Goal: Information Seeking & Learning: Check status

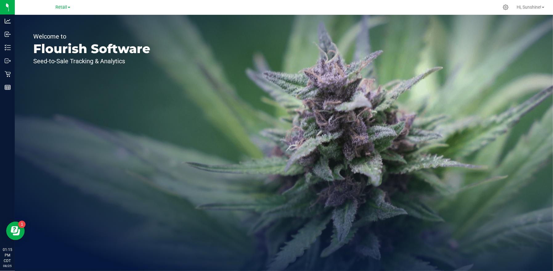
drag, startPoint x: 62, startPoint y: 7, endPoint x: 53, endPoint y: 11, distance: 10.2
click at [62, 7] on span "Retail" at bounding box center [61, 7] width 12 height 5
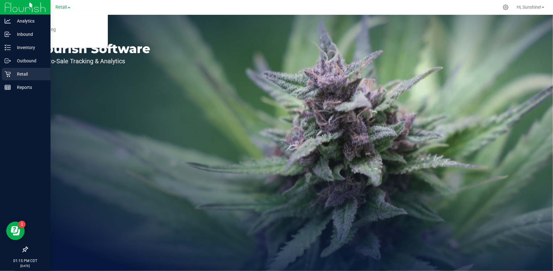
click at [20, 78] on div "Retail" at bounding box center [26, 74] width 49 height 12
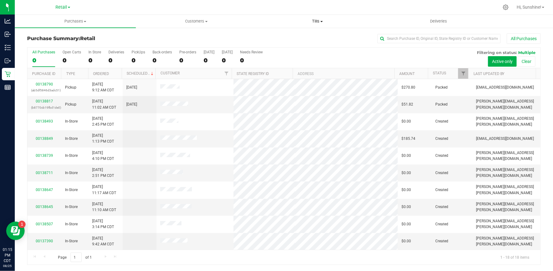
click at [316, 20] on span "Tills" at bounding box center [317, 21] width 121 height 6
click at [304, 39] on li "Manage tills" at bounding box center [317, 37] width 121 height 7
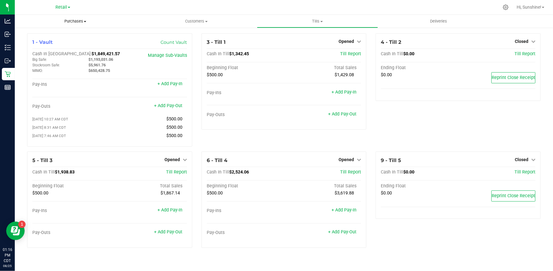
click at [75, 20] on span "Purchases" at bounding box center [75, 21] width 121 height 6
click at [49, 50] on span "All purchases" at bounding box center [37, 51] width 44 height 5
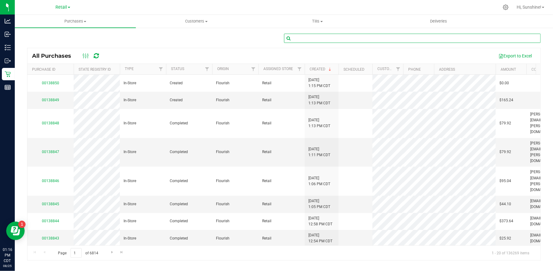
click at [352, 39] on input "text" at bounding box center [412, 38] width 257 height 9
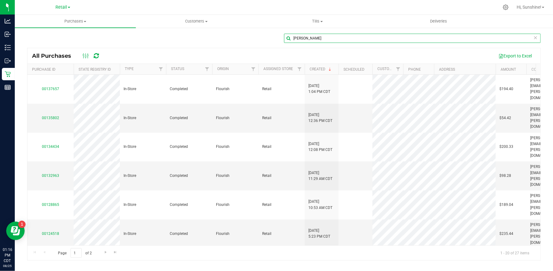
click at [340, 40] on input "[PERSON_NAME]" at bounding box center [412, 38] width 257 height 9
type input "d"
type input "magan"
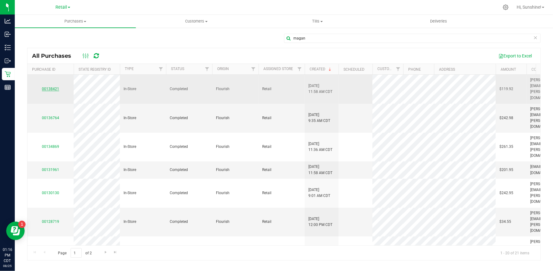
click at [43, 87] on link "00138421" at bounding box center [50, 89] width 17 height 4
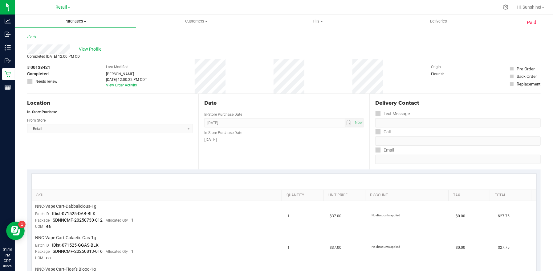
click at [79, 22] on span "Purchases" at bounding box center [75, 21] width 121 height 6
click at [69, 52] on li "All purchases" at bounding box center [75, 51] width 121 height 7
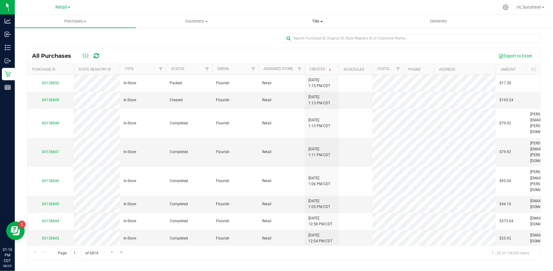
click at [317, 21] on span "Tills" at bounding box center [317, 21] width 121 height 6
drag, startPoint x: 400, startPoint y: 9, endPoint x: 403, endPoint y: 7, distance: 3.9
click at [403, 7] on div at bounding box center [304, 7] width 389 height 12
click at [112, 208] on span "Go to the next page" at bounding box center [112, 251] width 5 height 5
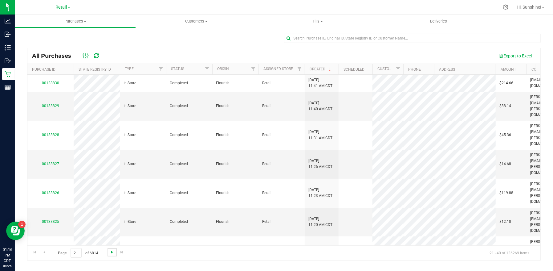
click at [111, 208] on span "Go to the next page" at bounding box center [112, 251] width 5 height 5
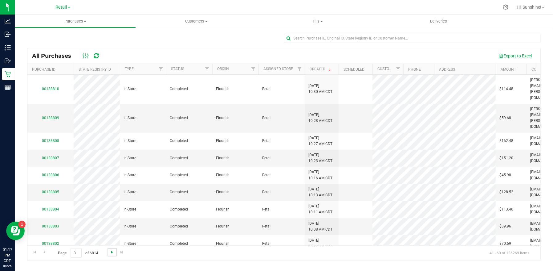
click at [111, 208] on span "Go to the next page" at bounding box center [112, 251] width 5 height 5
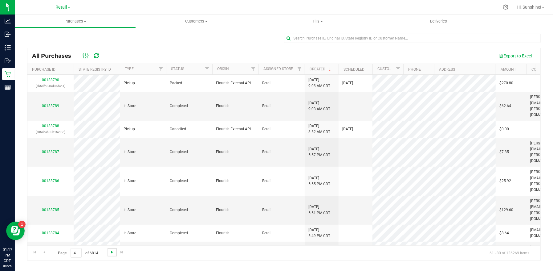
click at [111, 208] on span "Go to the next page" at bounding box center [112, 251] width 5 height 5
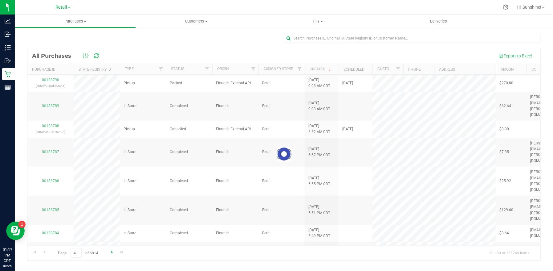
click at [111, 208] on div at bounding box center [283, 154] width 513 height 212
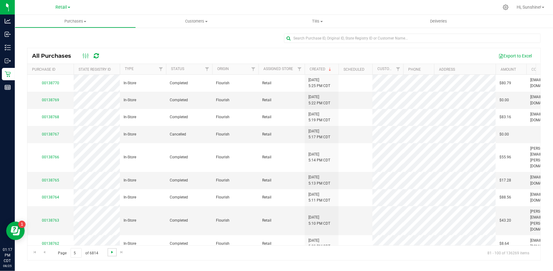
click at [111, 208] on span "Go to the next page" at bounding box center [112, 251] width 5 height 5
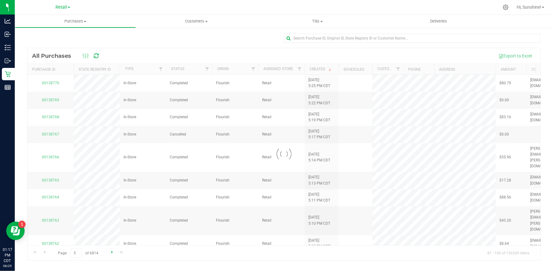
click at [111, 208] on div at bounding box center [283, 154] width 513 height 212
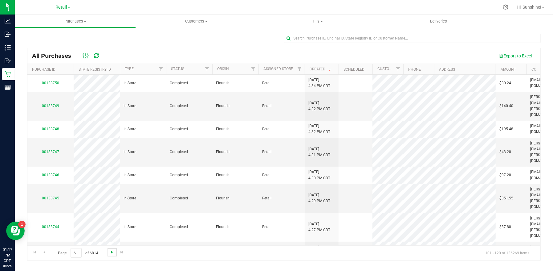
click at [111, 208] on span "Go to the next page" at bounding box center [112, 251] width 5 height 5
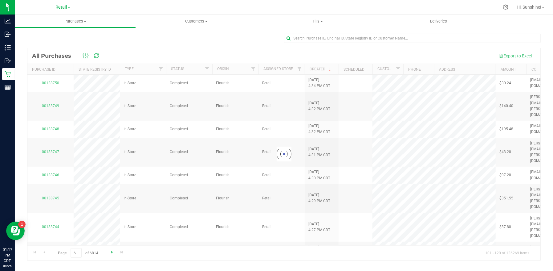
click at [109, 208] on div at bounding box center [283, 154] width 513 height 212
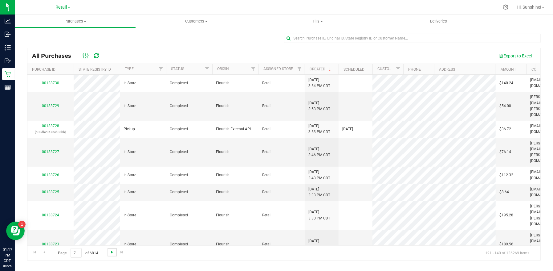
click at [113, 208] on span "Go to the next page" at bounding box center [112, 251] width 5 height 5
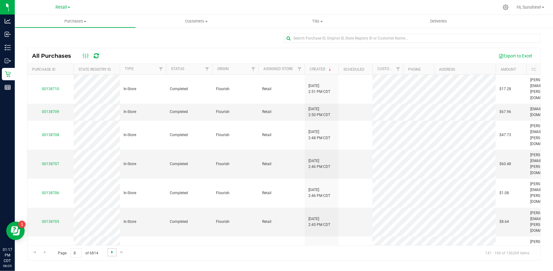
click at [111, 208] on span "Go to the next page" at bounding box center [112, 251] width 5 height 5
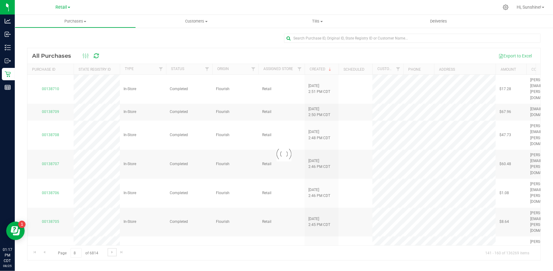
click at [110, 208] on span "Go to the next page" at bounding box center [112, 251] width 5 height 5
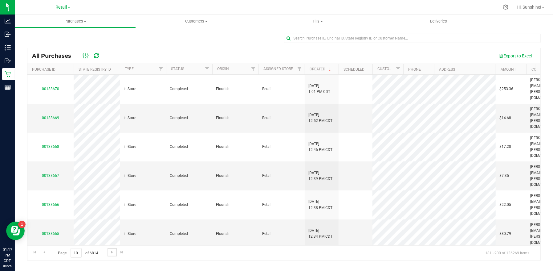
click at [110, 208] on span "Go to the next page" at bounding box center [112, 251] width 5 height 5
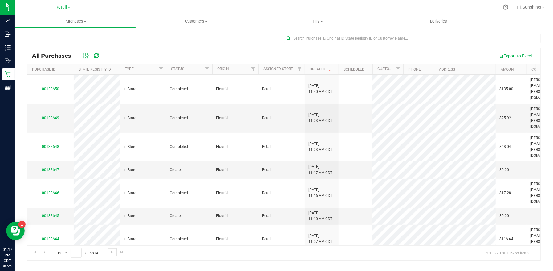
click at [110, 208] on span "Go to the next page" at bounding box center [112, 251] width 5 height 5
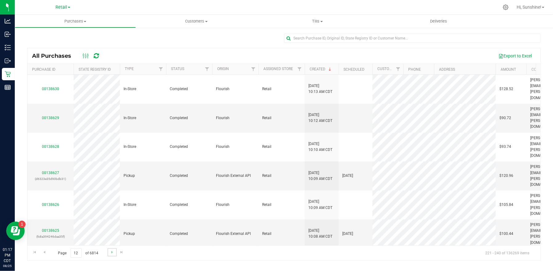
click at [108, 208] on link "Go to the next page" at bounding box center [112, 252] width 9 height 8
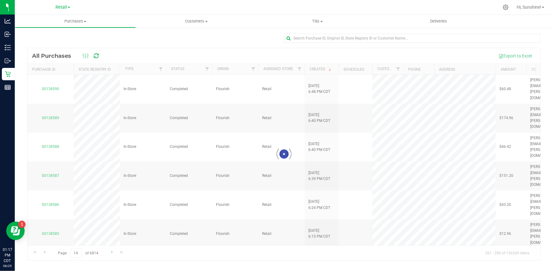
click at [108, 208] on div at bounding box center [283, 154] width 513 height 212
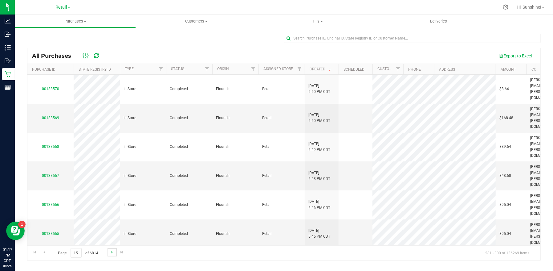
click at [108, 208] on link "Go to the next page" at bounding box center [112, 252] width 9 height 8
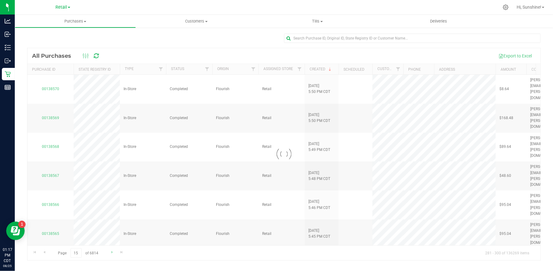
click at [108, 208] on div at bounding box center [283, 154] width 513 height 212
click at [108, 208] on link "Go to the next page" at bounding box center [112, 252] width 9 height 8
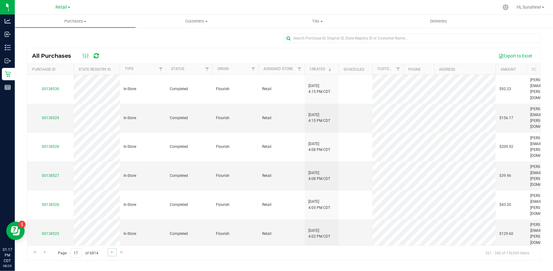
click at [108, 208] on link "Go to the next page" at bounding box center [112, 252] width 9 height 8
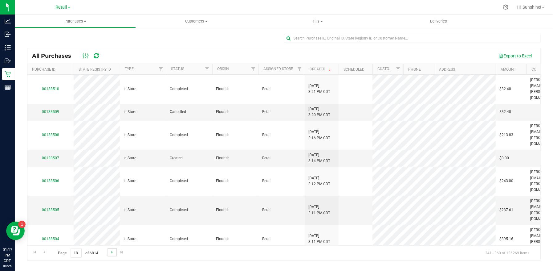
click at [108, 208] on link "Go to the next page" at bounding box center [112, 252] width 9 height 8
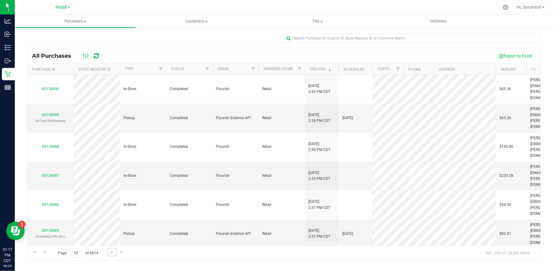
click at [108, 208] on link "Go to the next page" at bounding box center [112, 252] width 9 height 8
click at [110, 208] on span "Go to the next page" at bounding box center [112, 251] width 5 height 5
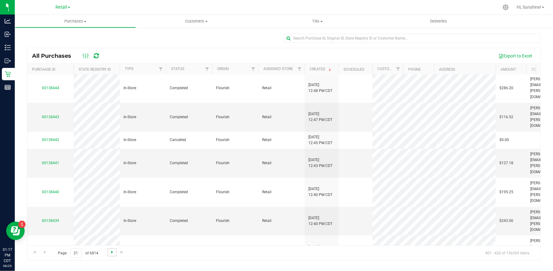
click at [110, 208] on span "Go to the next page" at bounding box center [112, 251] width 5 height 5
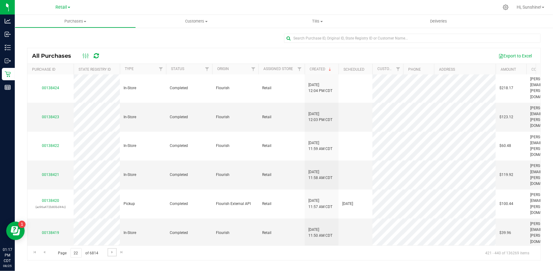
scroll to position [0, 0]
click at [53, 208] on link "00138425" at bounding box center [50, 233] width 17 height 4
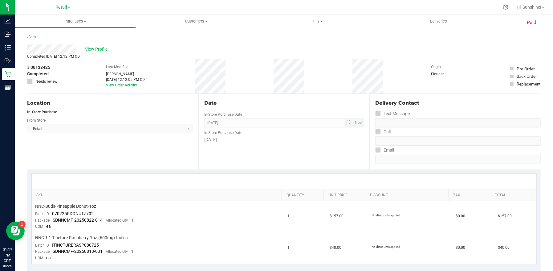
click at [31, 37] on link "Back" at bounding box center [31, 37] width 9 height 4
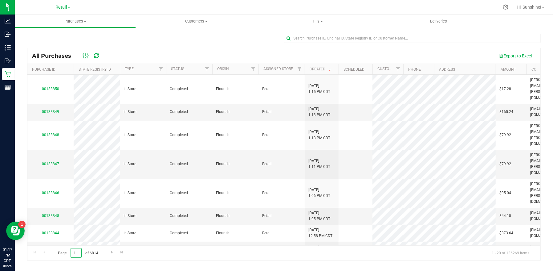
click at [78, 208] on input "1" at bounding box center [76, 253] width 11 height 10
type input "6"
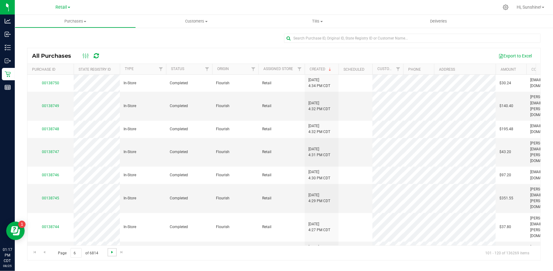
click at [110, 208] on span "Go to the next page" at bounding box center [112, 251] width 5 height 5
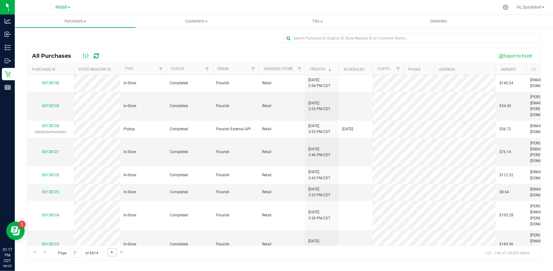
click at [110, 208] on span "Go to the next page" at bounding box center [112, 251] width 5 height 5
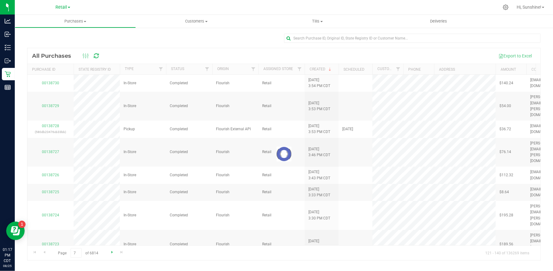
click at [110, 208] on div at bounding box center [283, 154] width 513 height 212
click at [110, 208] on span "Go to the next page" at bounding box center [112, 251] width 5 height 5
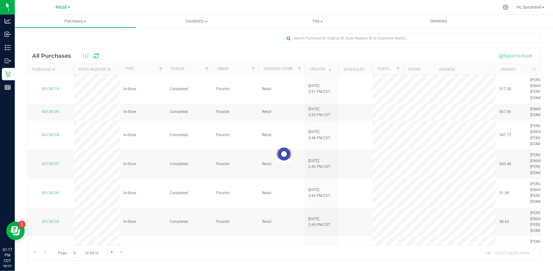
click at [110, 208] on div at bounding box center [283, 154] width 513 height 212
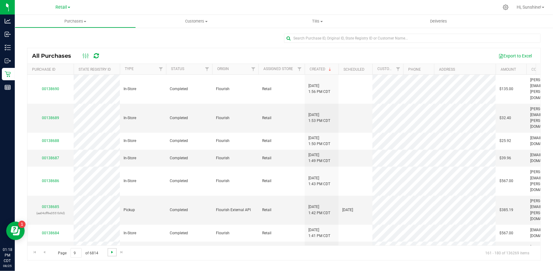
click at [110, 208] on span "Go to the next page" at bounding box center [112, 251] width 5 height 5
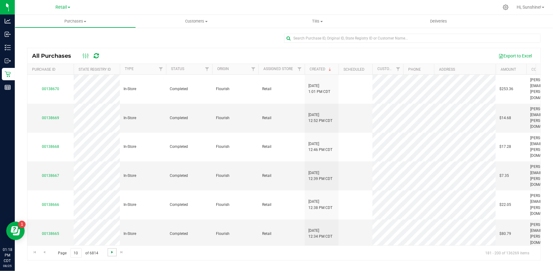
click at [110, 208] on span "Go to the next page" at bounding box center [112, 251] width 5 height 5
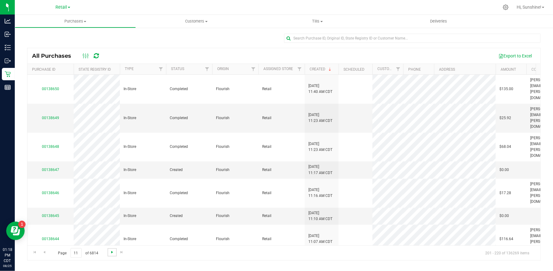
click at [110, 208] on span "Go to the next page" at bounding box center [112, 251] width 5 height 5
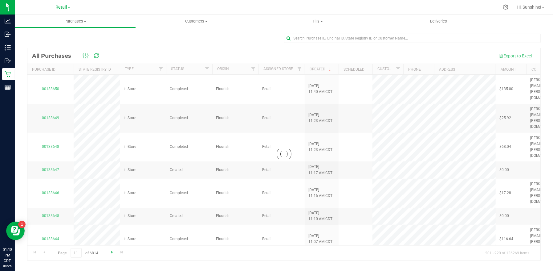
click at [109, 208] on div at bounding box center [283, 154] width 513 height 212
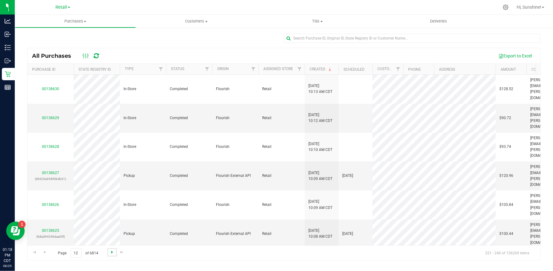
click at [110, 208] on span "Go to the next page" at bounding box center [112, 251] width 5 height 5
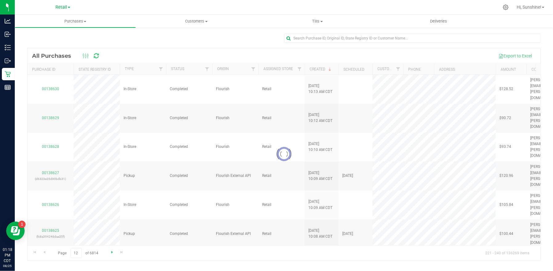
click at [109, 208] on div at bounding box center [283, 154] width 513 height 212
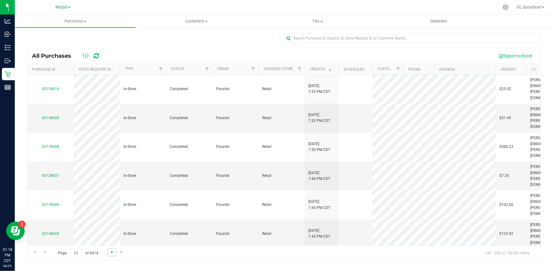
click at [110, 208] on span "Go to the next page" at bounding box center [112, 251] width 5 height 5
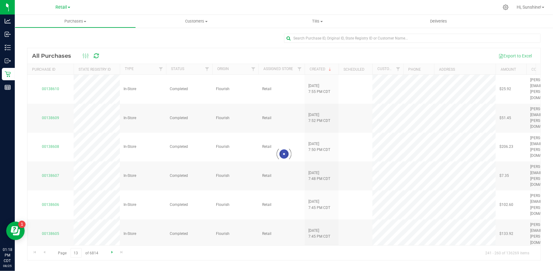
click at [109, 208] on div at bounding box center [283, 154] width 513 height 212
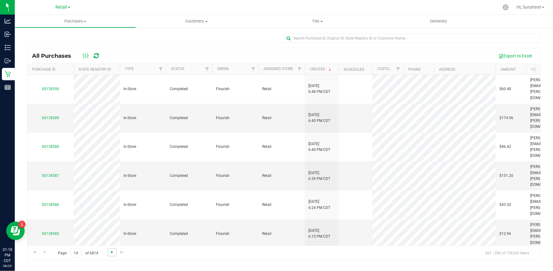
click at [110, 208] on span "Go to the next page" at bounding box center [112, 251] width 5 height 5
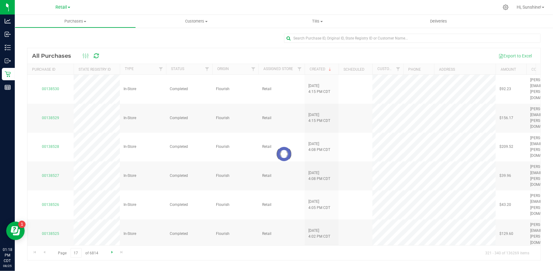
click at [109, 208] on div at bounding box center [283, 154] width 513 height 212
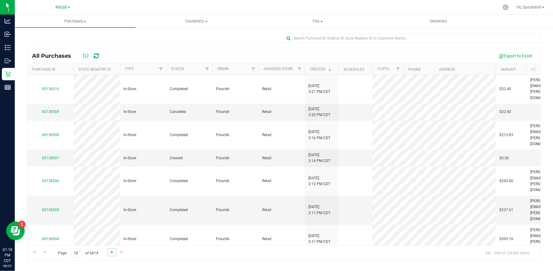
click at [110, 208] on span "Go to the next page" at bounding box center [112, 251] width 5 height 5
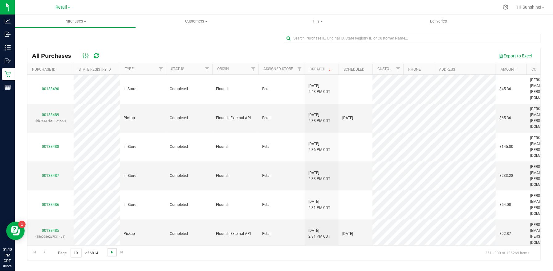
click at [110, 208] on span "Go to the next page" at bounding box center [112, 251] width 5 height 5
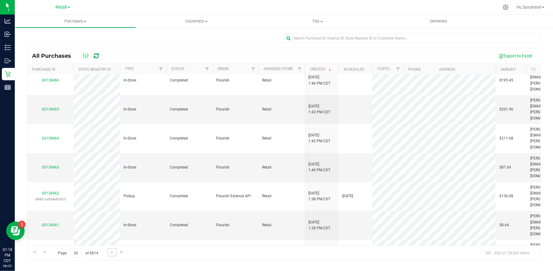
scroll to position [174, 0]
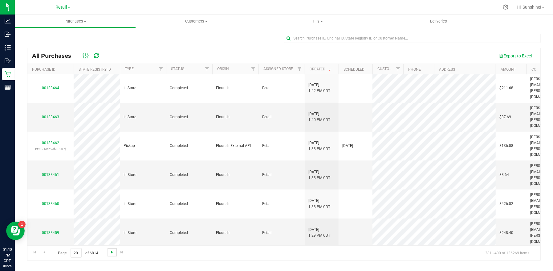
click at [110, 208] on span "Go to the next page" at bounding box center [112, 251] width 5 height 5
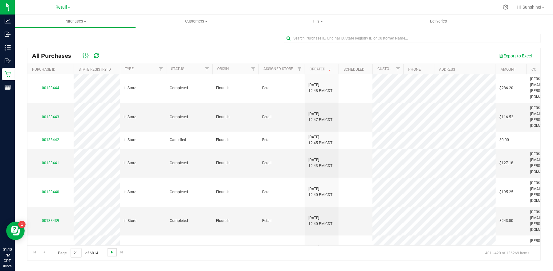
click at [111, 208] on span "Go to the next page" at bounding box center [112, 251] width 5 height 5
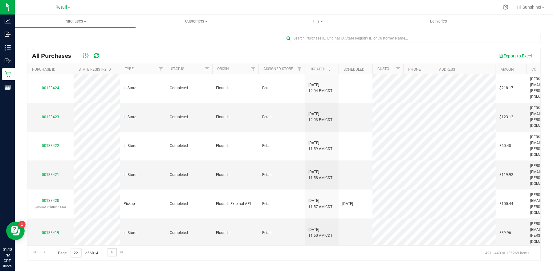
scroll to position [0, 0]
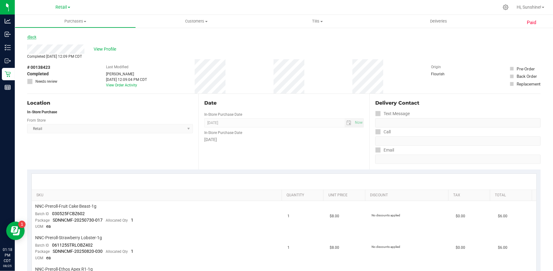
click at [32, 37] on link "Back" at bounding box center [31, 37] width 9 height 4
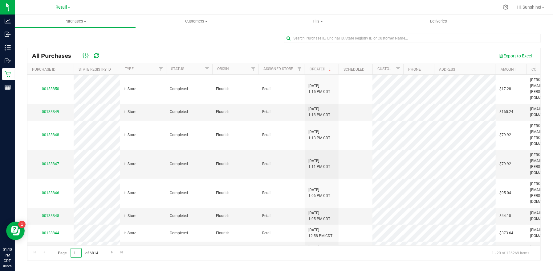
click at [79, 208] on input "1" at bounding box center [76, 253] width 11 height 10
type input "223"
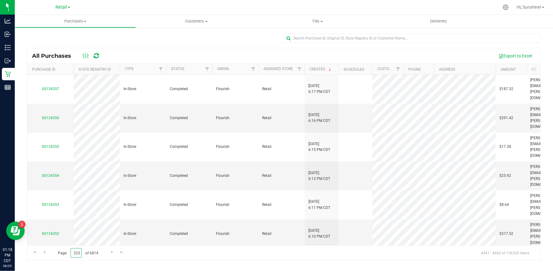
click at [78, 208] on input "223" at bounding box center [76, 253] width 11 height 10
type input "22"
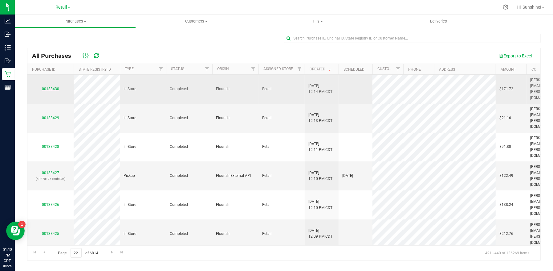
click at [51, 87] on link "00138430" at bounding box center [50, 89] width 17 height 4
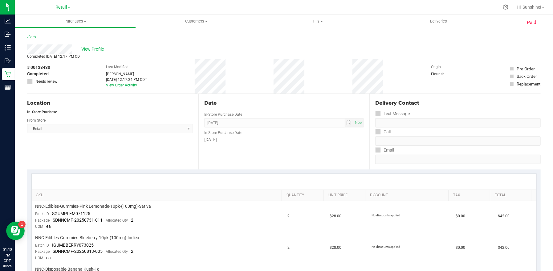
click at [121, 86] on link "View Order Activity" at bounding box center [121, 85] width 31 height 4
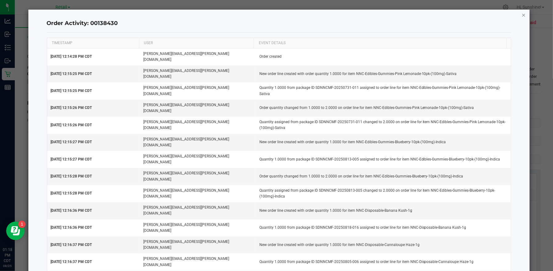
click at [442, 14] on icon "button" at bounding box center [524, 14] width 4 height 7
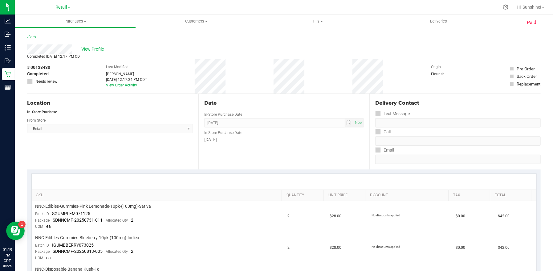
click at [29, 39] on link "Back" at bounding box center [31, 37] width 9 height 4
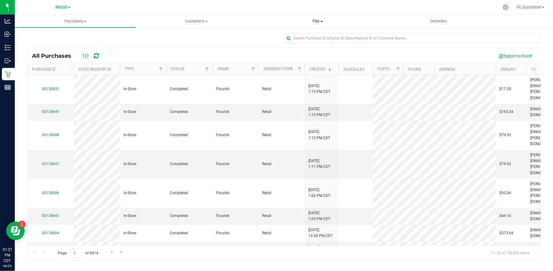
click at [315, 21] on span "Tills" at bounding box center [317, 21] width 121 height 6
click at [304, 34] on li "Manage tills" at bounding box center [317, 37] width 121 height 7
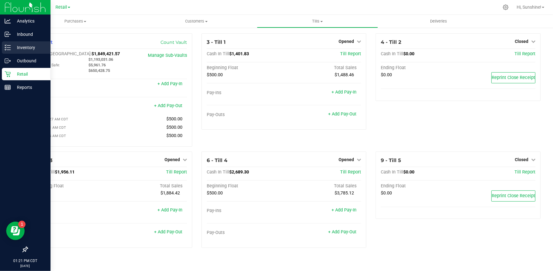
click at [22, 50] on p "Inventory" at bounding box center [29, 47] width 37 height 7
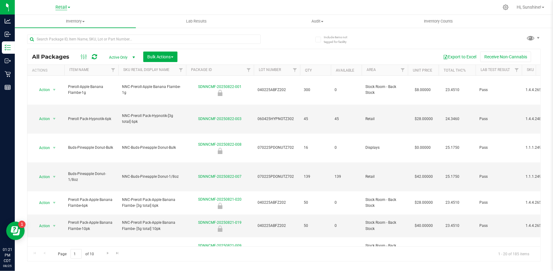
click at [61, 8] on span "Retail" at bounding box center [61, 8] width 12 height 6
click at [57, 32] on link "Manufacturing" at bounding box center [63, 30] width 90 height 8
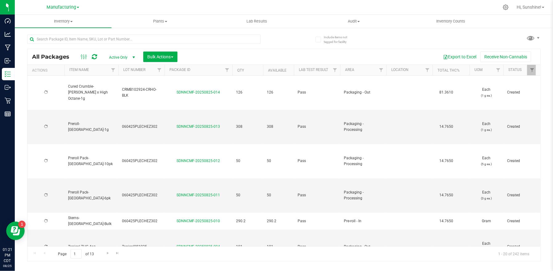
type input "[DATE]"
click at [383, 72] on span "Filter" at bounding box center [381, 69] width 5 height 5
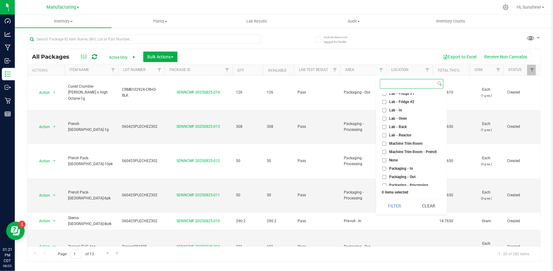
scroll to position [163, 0]
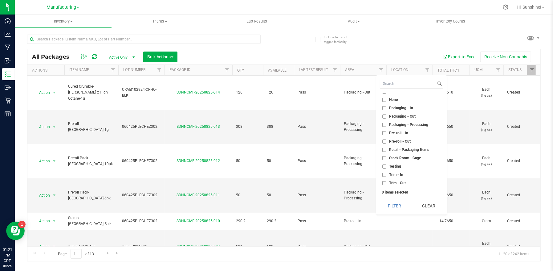
click at [383, 115] on input "Packaging - Out" at bounding box center [384, 116] width 4 height 4
checkbox input "true"
click at [399, 202] on button "Filter" at bounding box center [395, 206] width 30 height 14
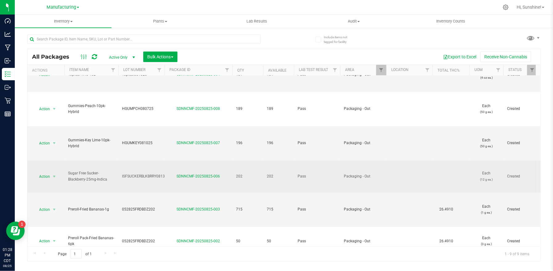
scroll to position [43, 0]
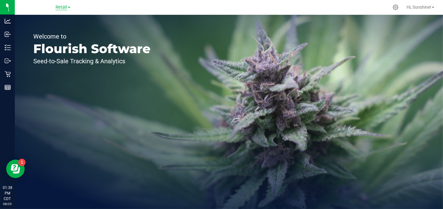
click at [60, 9] on span "Retail" at bounding box center [61, 8] width 12 height 6
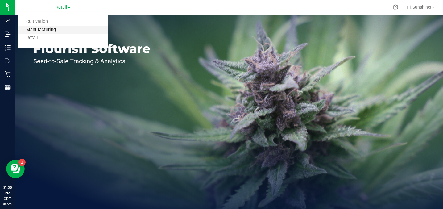
click at [56, 28] on link "Manufacturing" at bounding box center [63, 30] width 90 height 8
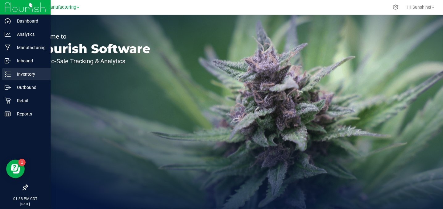
click at [6, 73] on icon at bounding box center [8, 74] width 6 height 6
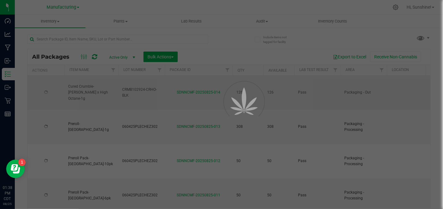
type input "[DATE]"
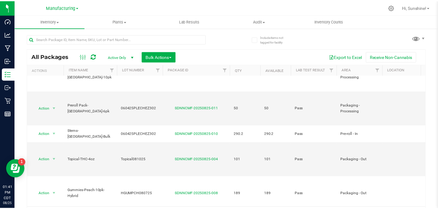
scroll to position [86, 0]
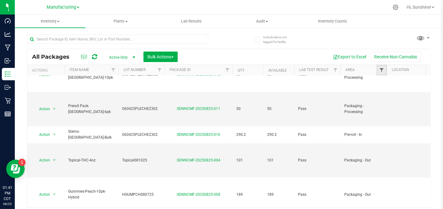
click at [380, 70] on span "Filter" at bounding box center [381, 69] width 5 height 5
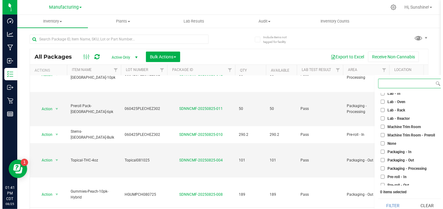
scroll to position [131, 0]
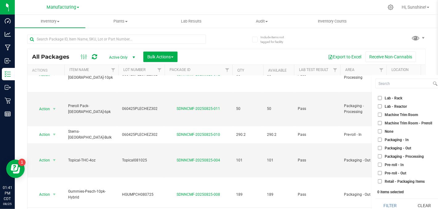
click at [380, 148] on input "Packaging - Out" at bounding box center [380, 148] width 4 height 4
checkbox input "true"
click at [392, 204] on button "Filter" at bounding box center [390, 205] width 30 height 14
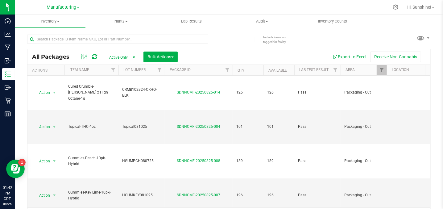
scroll to position [10, 0]
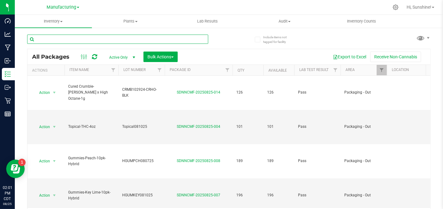
click at [46, 39] on input "text" at bounding box center [117, 39] width 181 height 9
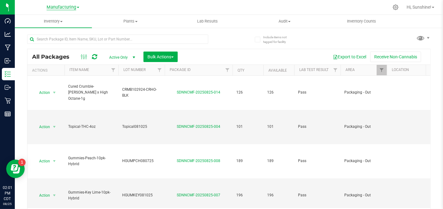
click at [58, 6] on span "Manufacturing" at bounding box center [62, 8] width 30 height 6
click at [50, 34] on link "Retail" at bounding box center [63, 38] width 90 height 8
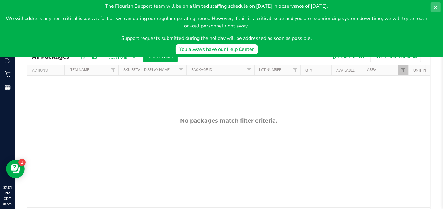
click at [434, 6] on icon at bounding box center [435, 7] width 5 height 5
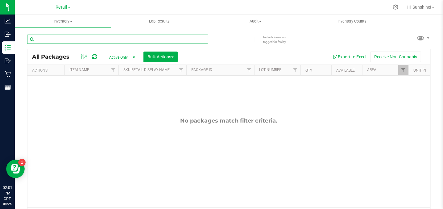
click at [150, 40] on input "text" at bounding box center [117, 39] width 181 height 9
type input "s"
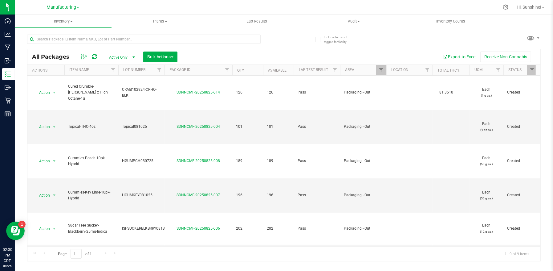
scroll to position [43, 0]
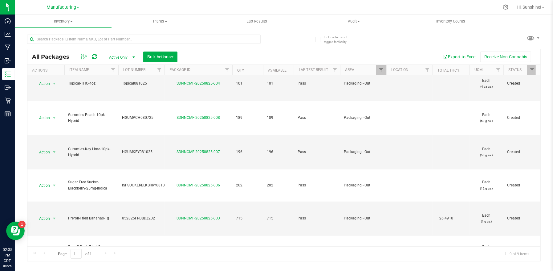
click at [289, 33] on div "All Packages Active Only Active Only Lab Samples Locked All Bulk Actions Add to…" at bounding box center [284, 145] width 514 height 232
click at [58, 8] on span "Manufacturing" at bounding box center [62, 8] width 30 height 6
click at [53, 37] on link "Retail" at bounding box center [63, 38] width 90 height 8
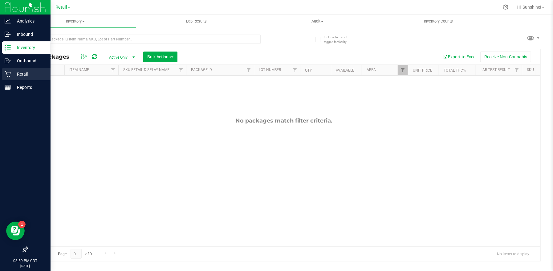
click at [10, 74] on icon at bounding box center [8, 74] width 6 height 6
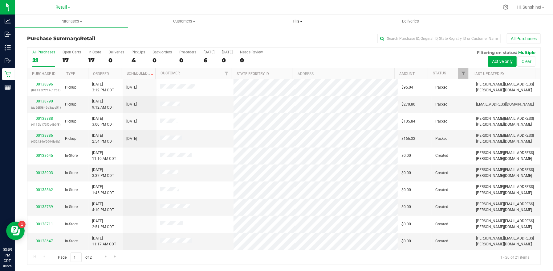
click at [296, 22] on span "Tills" at bounding box center [297, 21] width 112 height 6
click at [294, 38] on li "Manage tills" at bounding box center [297, 37] width 113 height 7
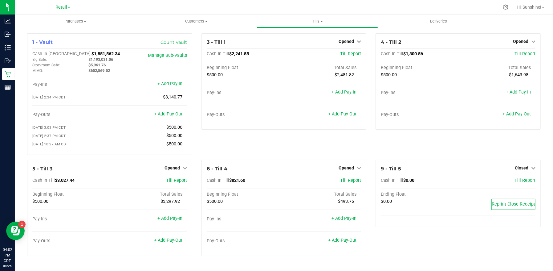
click at [60, 7] on span "Retail" at bounding box center [61, 8] width 12 height 6
click at [61, 28] on link "Manufacturing" at bounding box center [63, 30] width 90 height 8
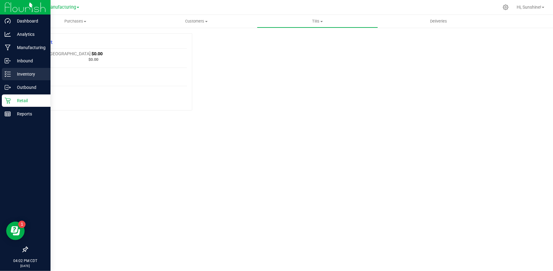
click at [15, 73] on p "Inventory" at bounding box center [29, 73] width 37 height 7
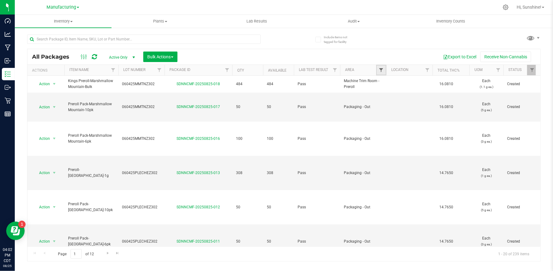
click at [382, 68] on span "Filter" at bounding box center [381, 69] width 5 height 5
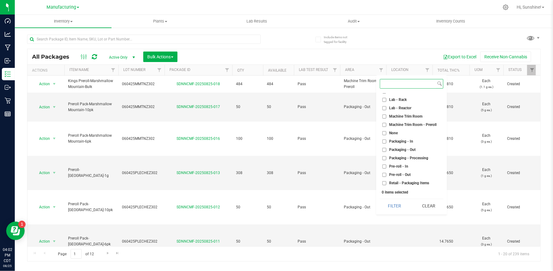
scroll to position [131, 0]
click at [384, 149] on input "Packaging - Out" at bounding box center [384, 148] width 4 height 4
checkbox input "true"
click at [401, 206] on button "Filter" at bounding box center [395, 206] width 30 height 14
